Goal: Task Accomplishment & Management: Manage account settings

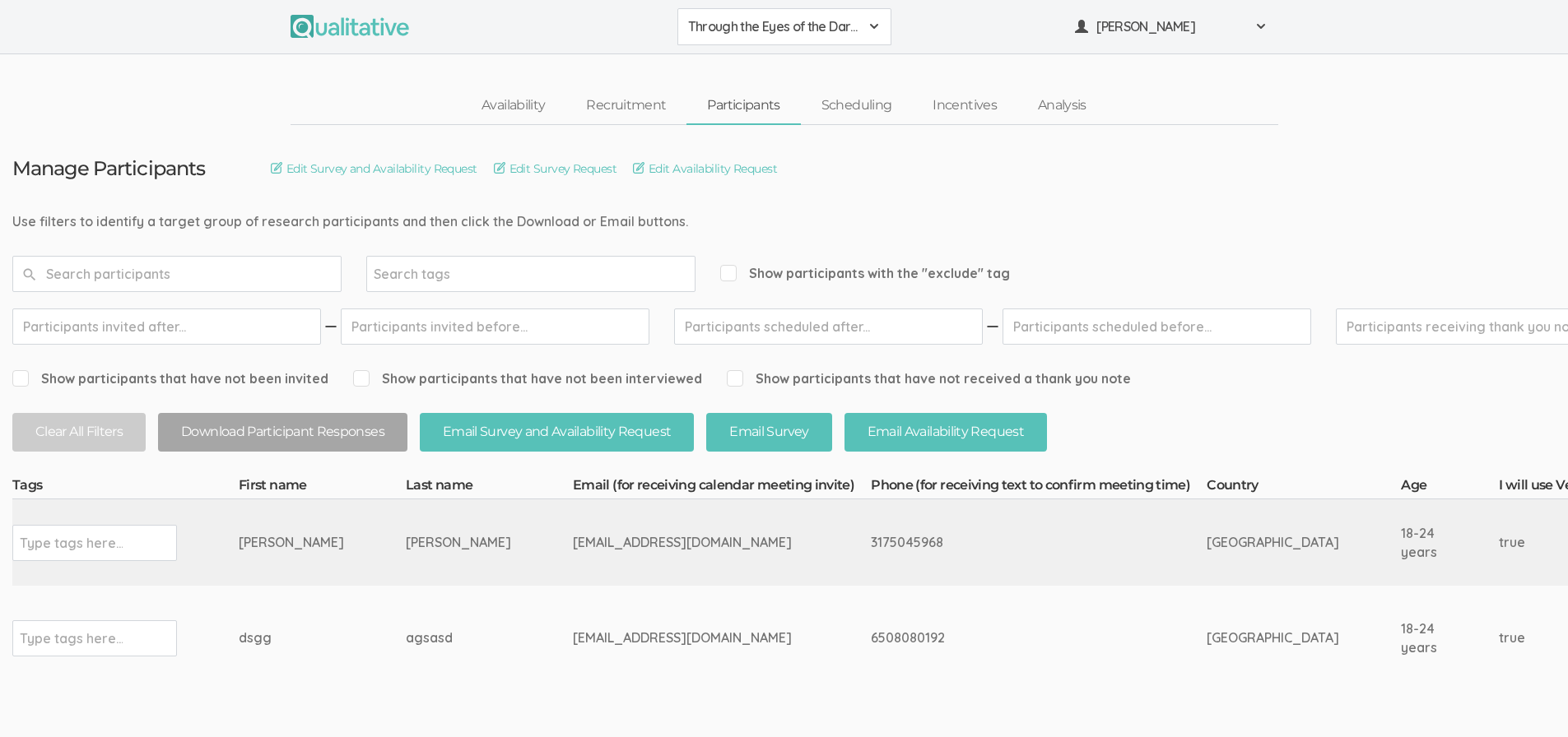
scroll to position [23, 0]
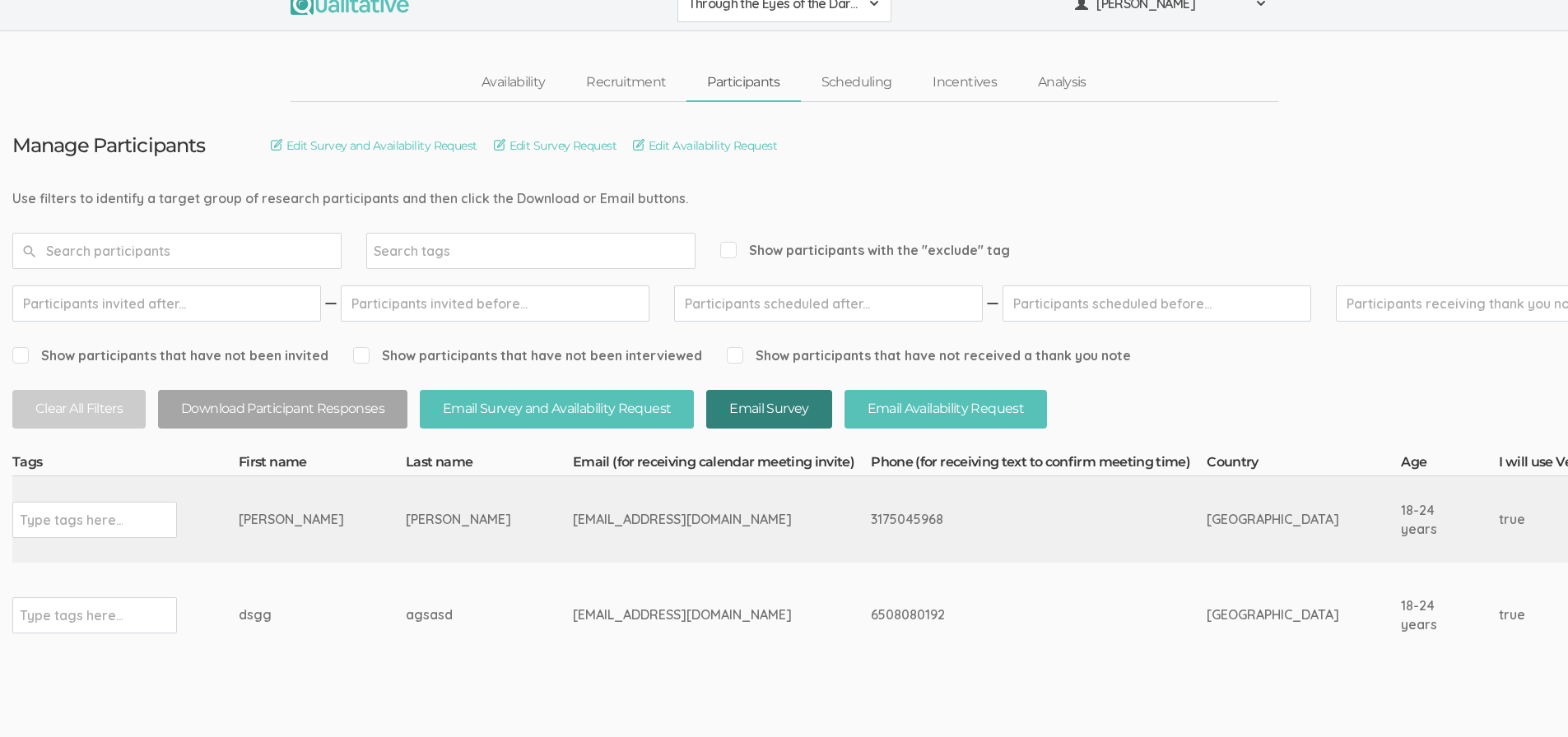
click at [745, 408] on button "Email Survey" at bounding box center [769, 410] width 126 height 39
click at [565, 143] on link "Edit Survey Request" at bounding box center [555, 146] width 123 height 18
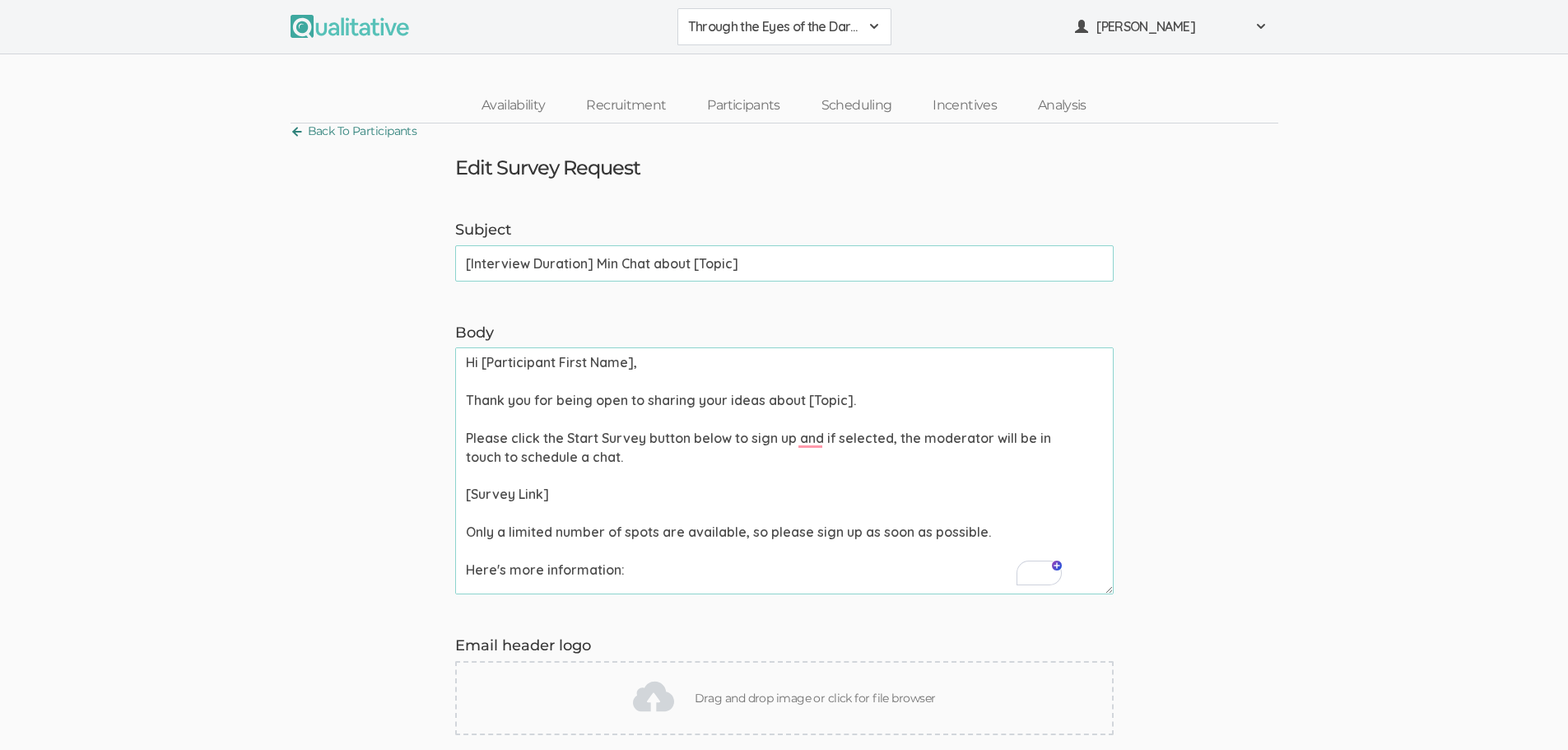
click at [317, 130] on link "Back To Participants" at bounding box center [353, 131] width 126 height 22
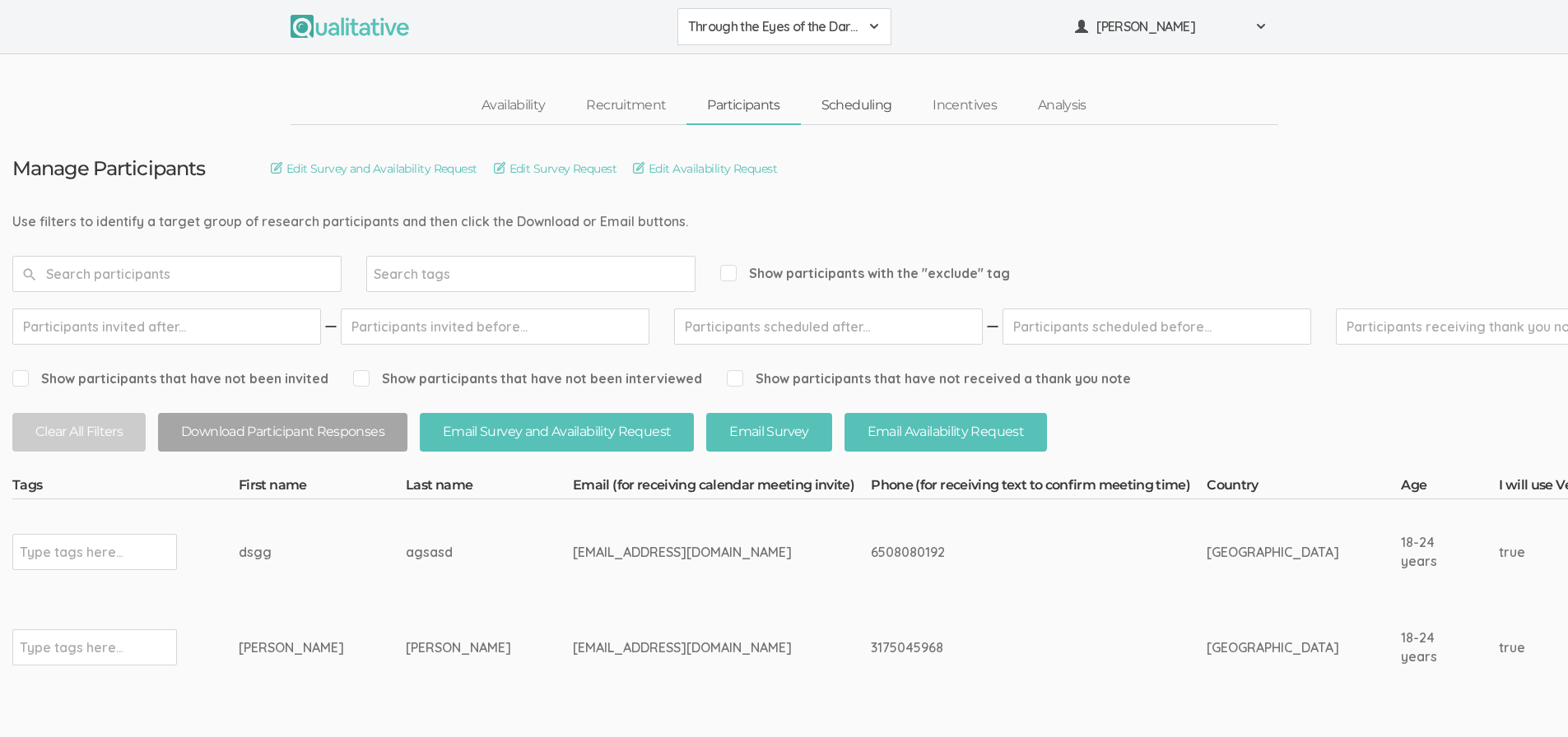
click at [869, 115] on link "Scheduling" at bounding box center [856, 105] width 112 height 35
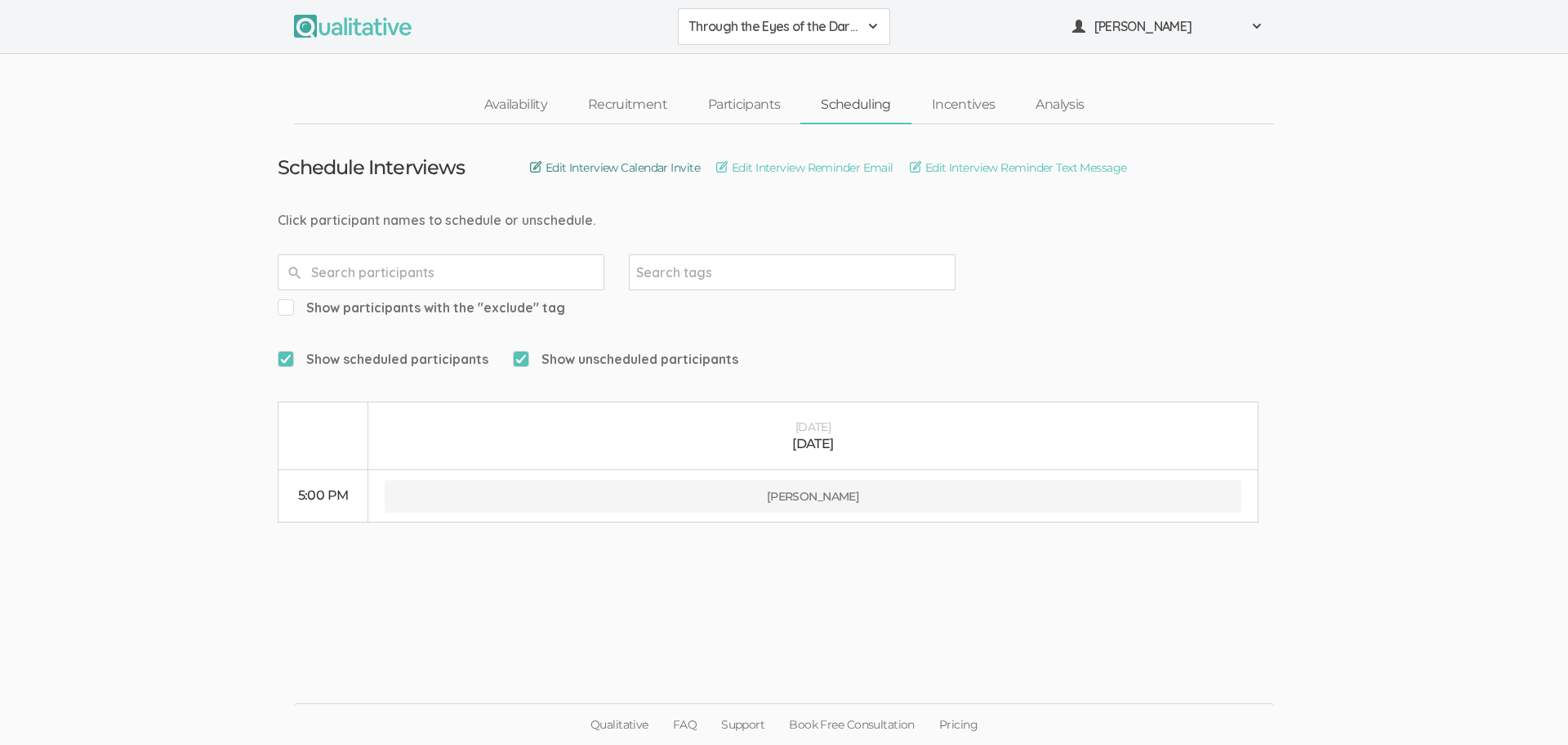
click at [588, 167] on link "Edit Interview Calendar Invite" at bounding box center [615, 168] width 170 height 18
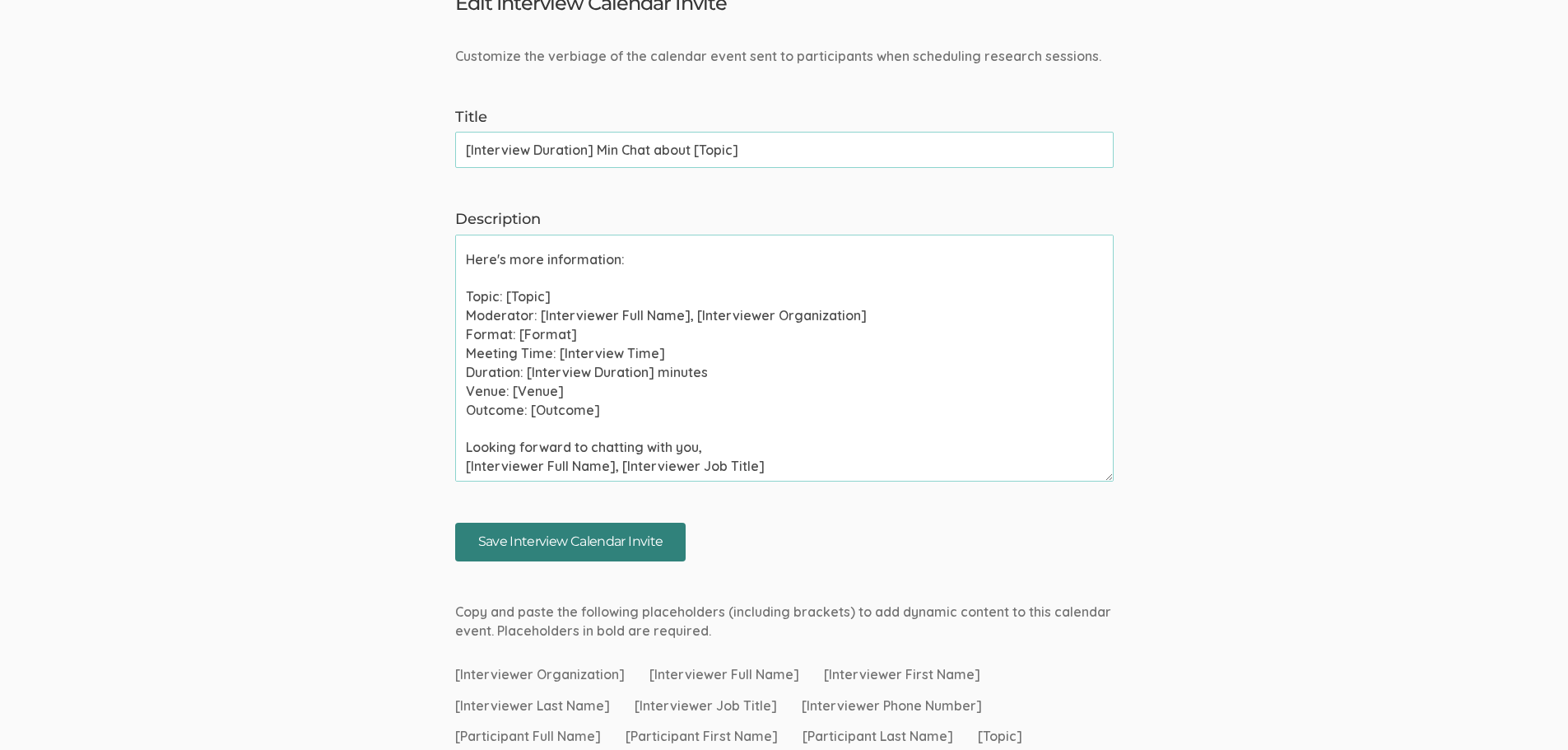
click at [602, 538] on input "Save Interview Calendar Invite" at bounding box center [570, 542] width 232 height 39
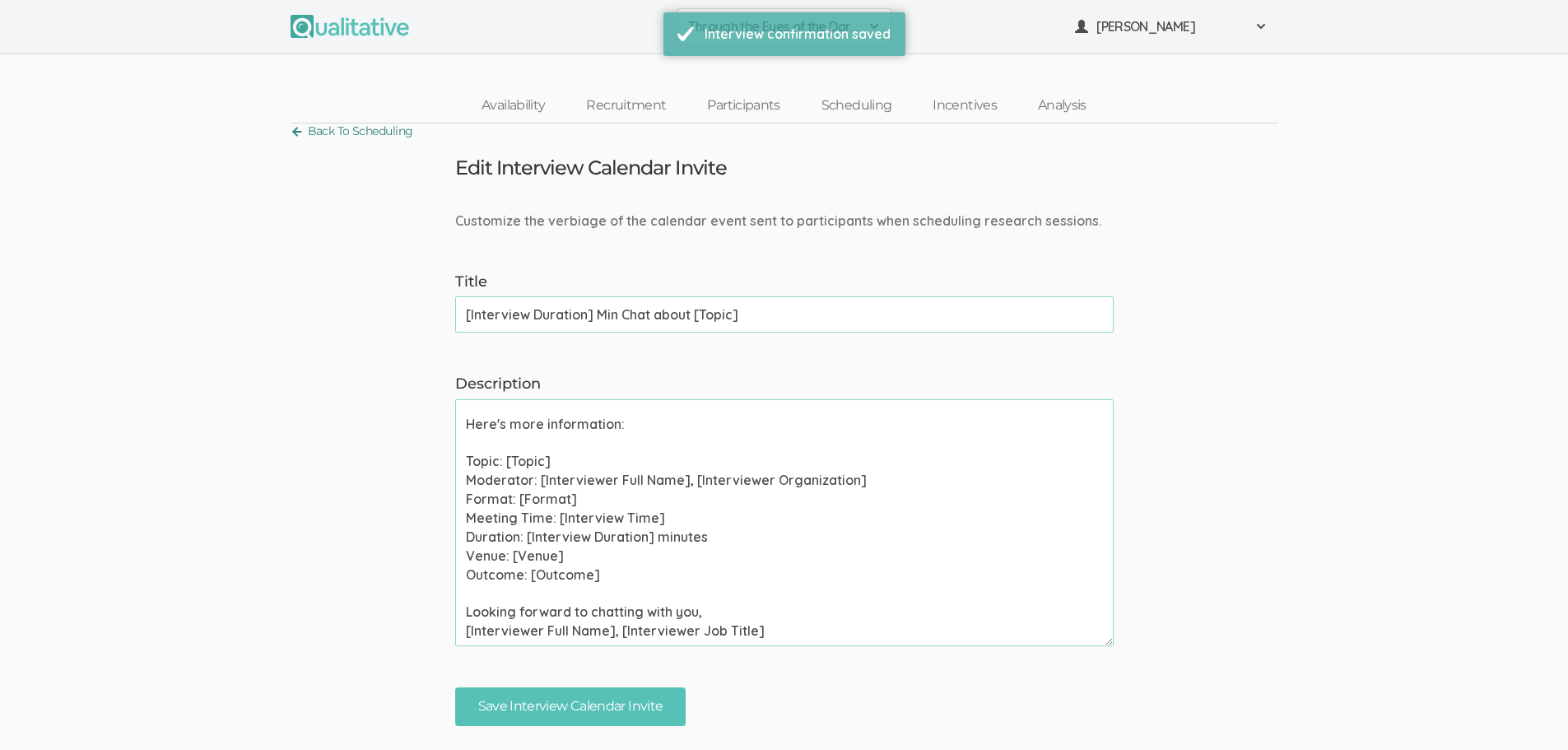
click at [400, 131] on link "Back To Scheduling" at bounding box center [352, 131] width 123 height 22
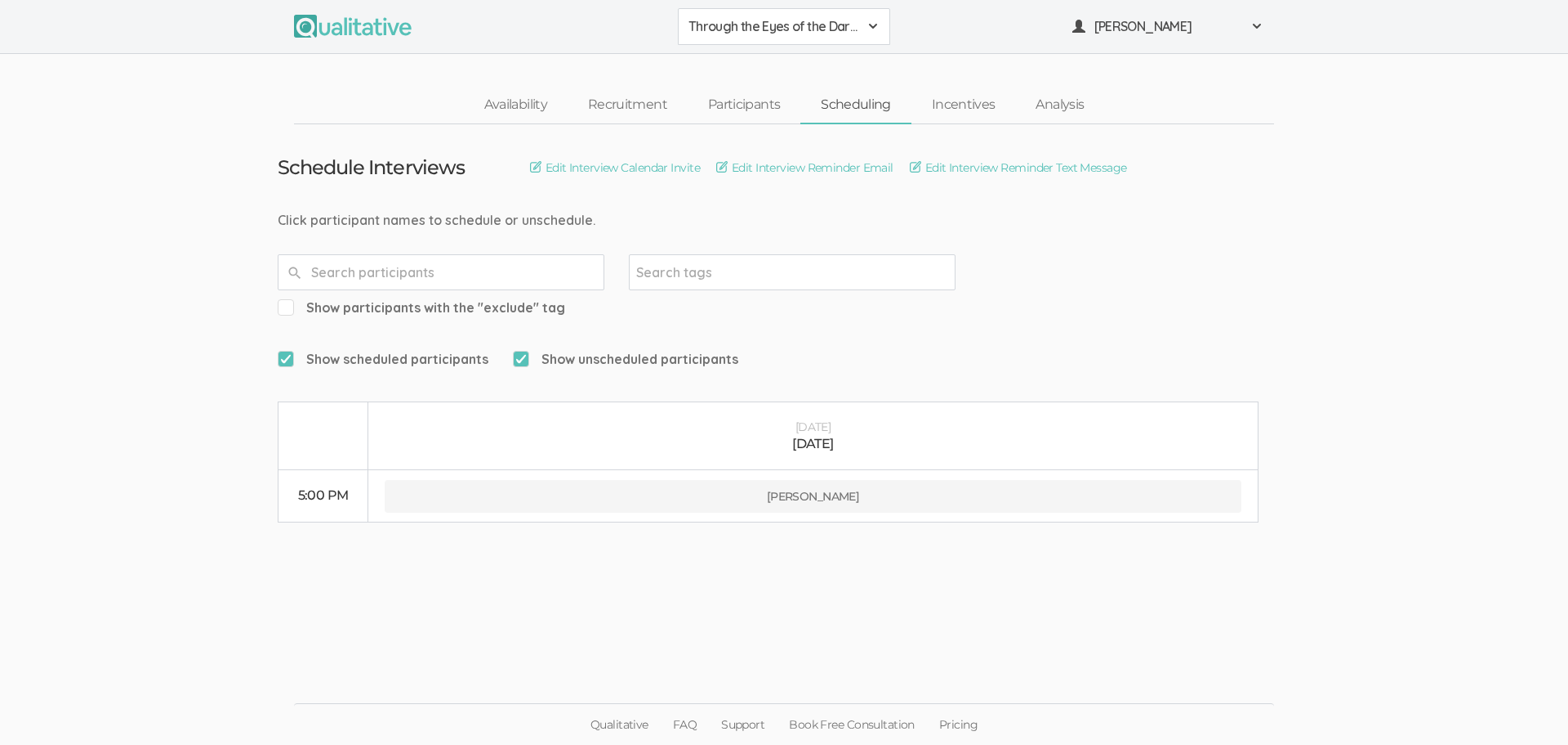
click at [784, 574] on ui-view "Schedule Interviews Edit Interview Calendar Invite Edit Interview Reminder Emai…" at bounding box center [784, 373] width 1568 height 497
click at [533, 102] on link "Availability" at bounding box center [516, 104] width 103 height 35
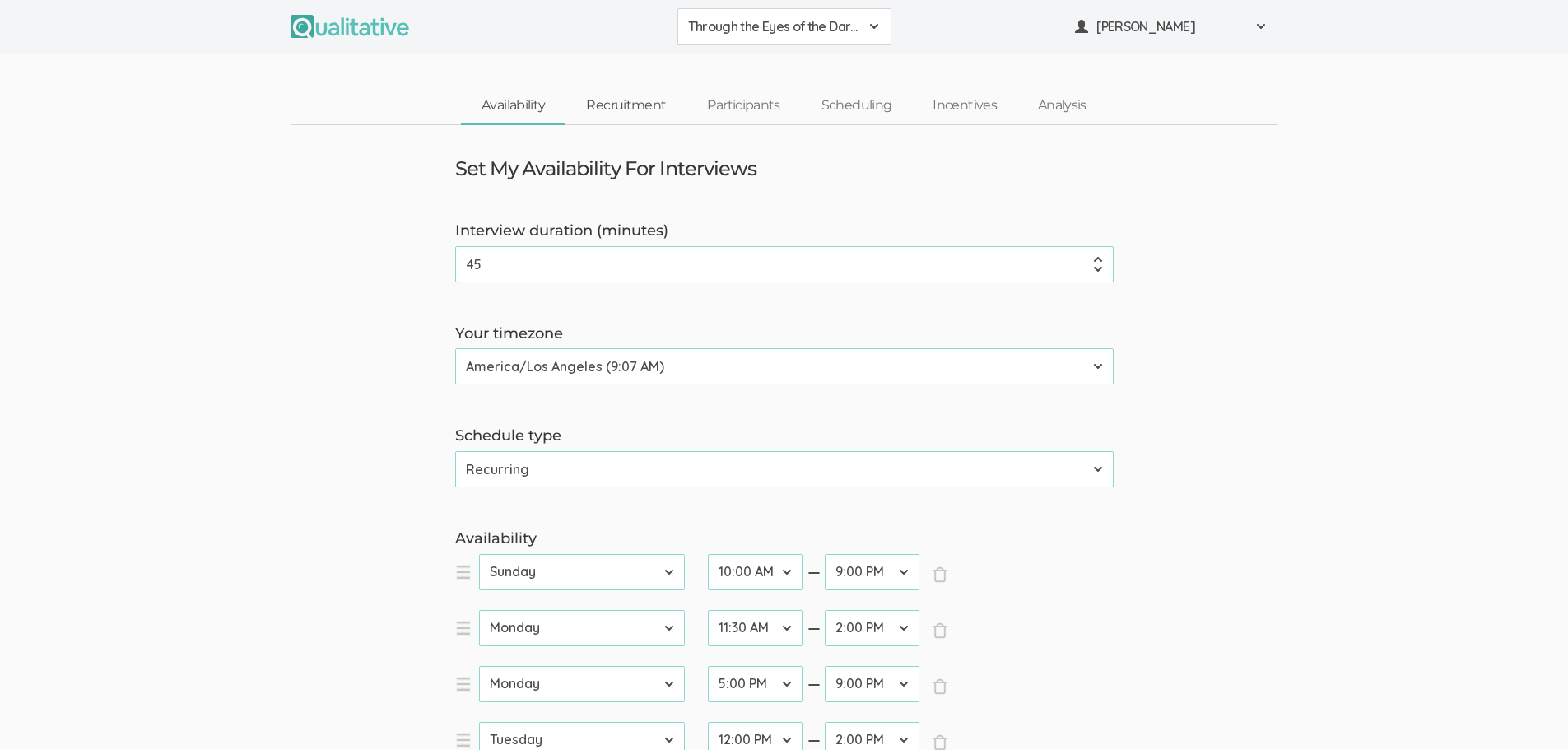
click at [604, 96] on link "Recruitment" at bounding box center [626, 105] width 121 height 35
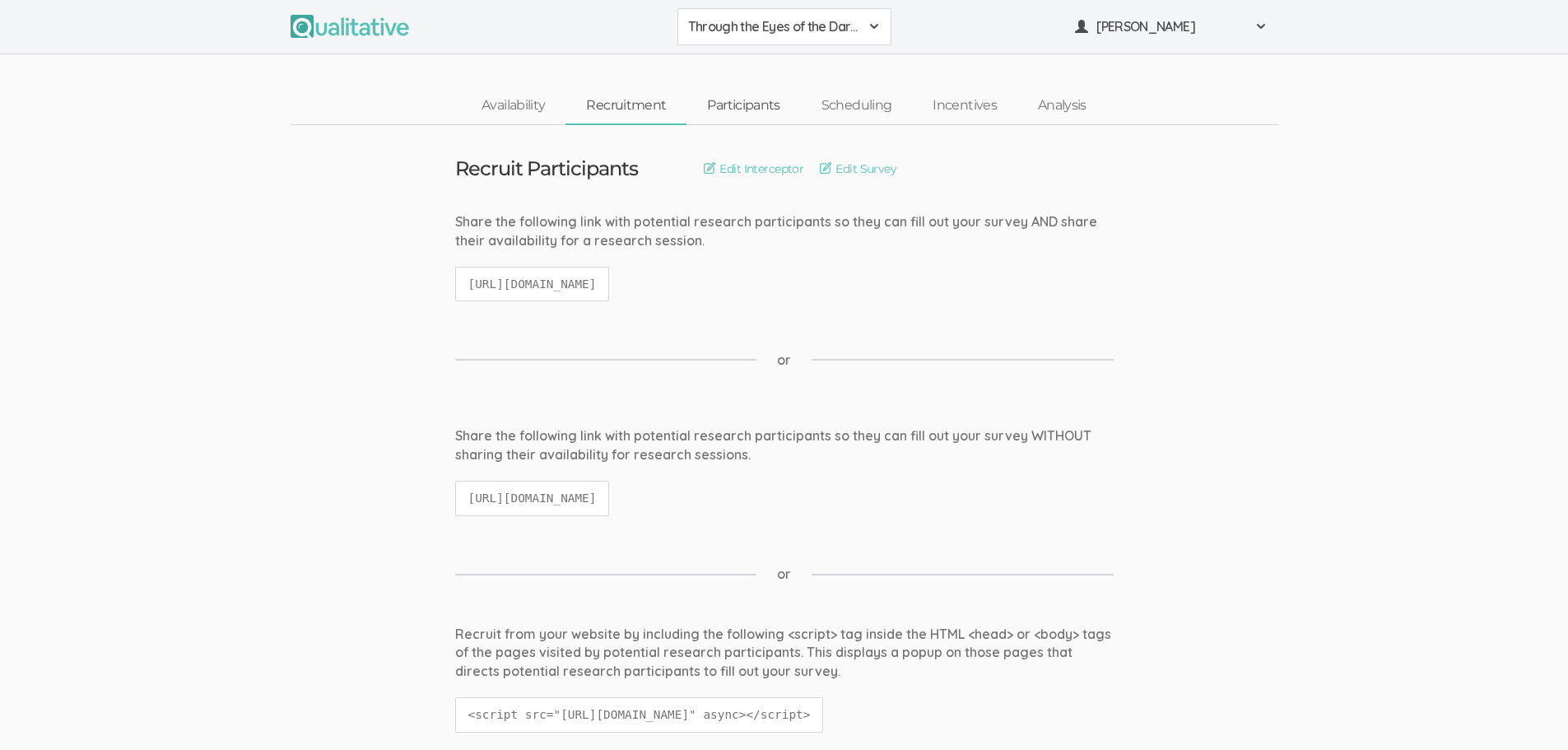
click at [752, 108] on link "Participants" at bounding box center [743, 105] width 114 height 35
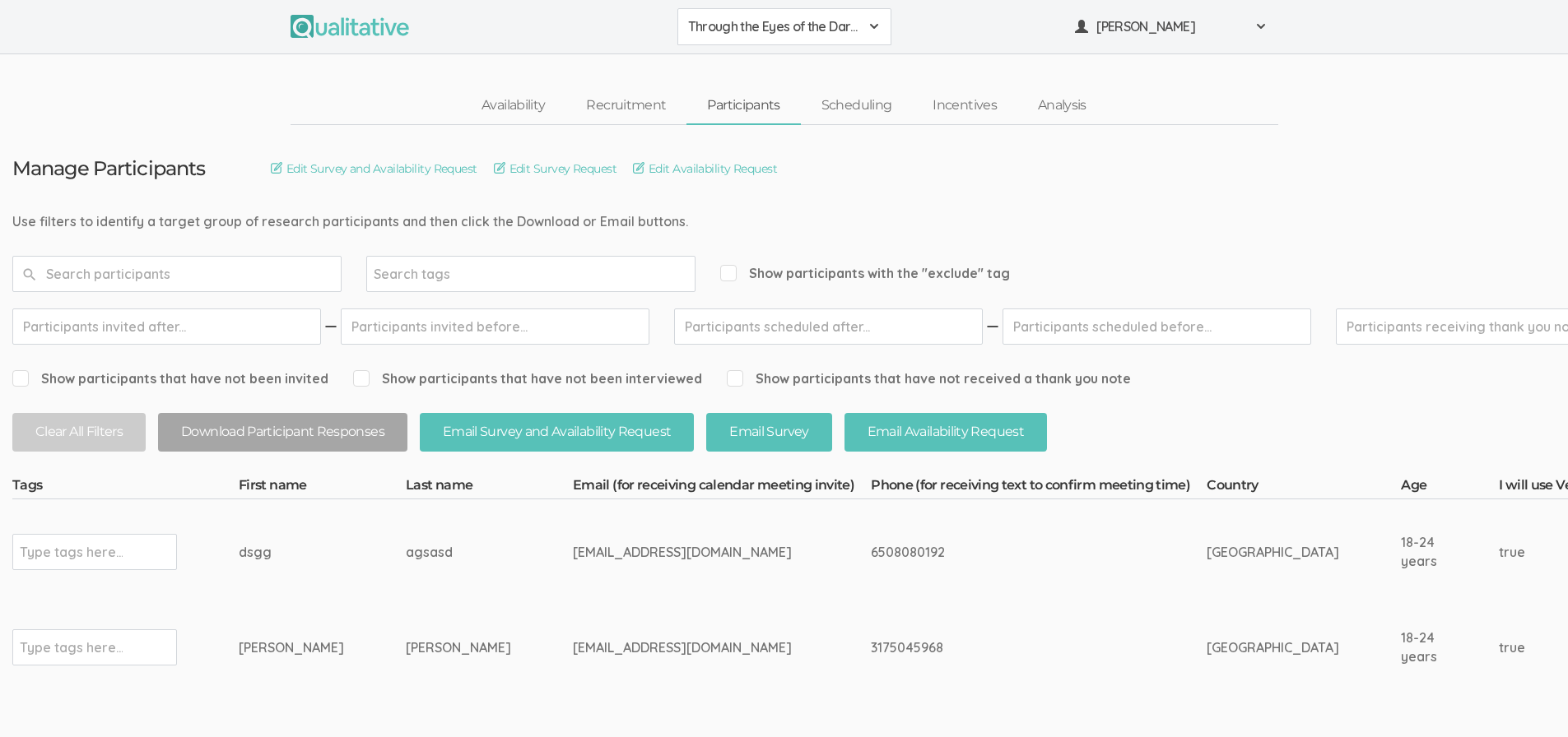
click at [94, 553] on input "text" at bounding box center [70, 552] width 102 height 21
click at [1077, 105] on link "Analysis" at bounding box center [1061, 105] width 90 height 35
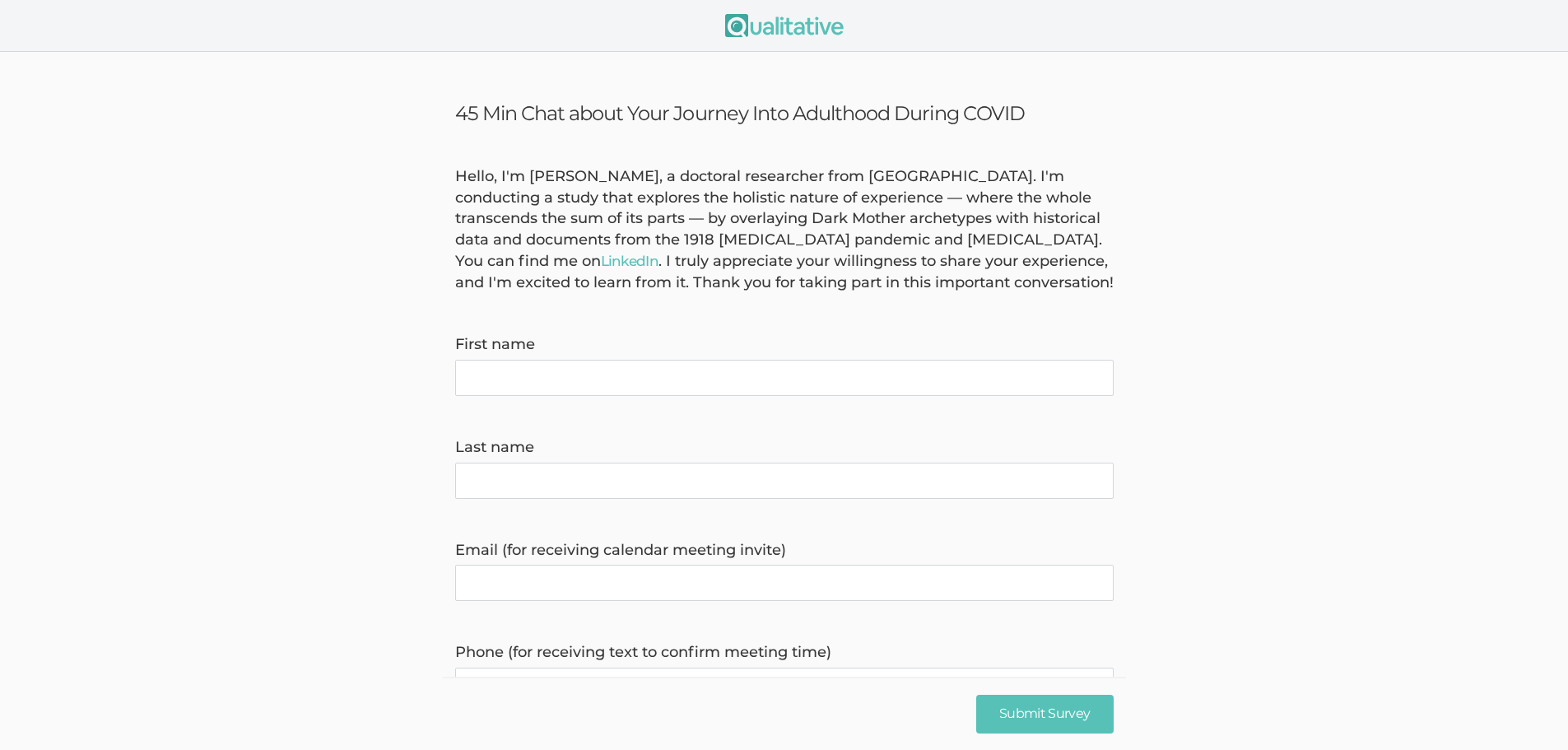
click at [590, 375] on name "First name" at bounding box center [784, 377] width 659 height 36
